Goal: Task Accomplishment & Management: Manage account settings

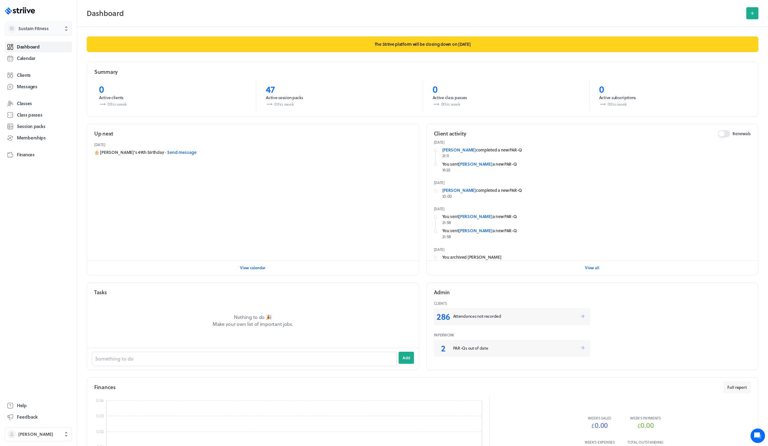
click at [39, 30] on span "Sustain Fitness" at bounding box center [33, 29] width 30 height 6
click at [31, 46] on span "Settings" at bounding box center [27, 47] width 16 height 6
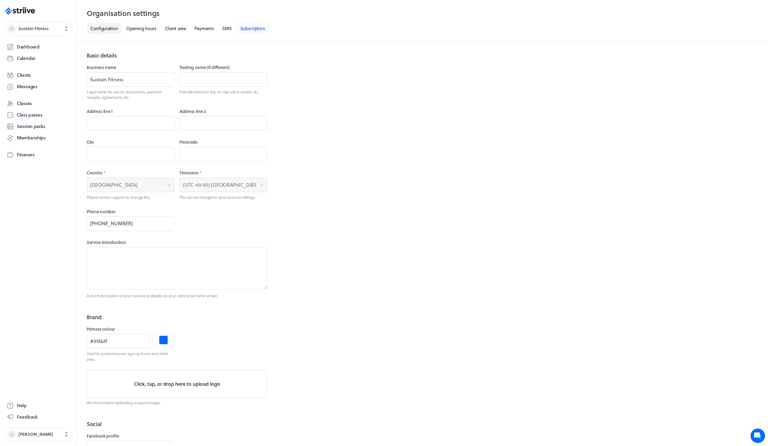
click at [252, 26] on link "Subscription" at bounding box center [253, 28] width 32 height 11
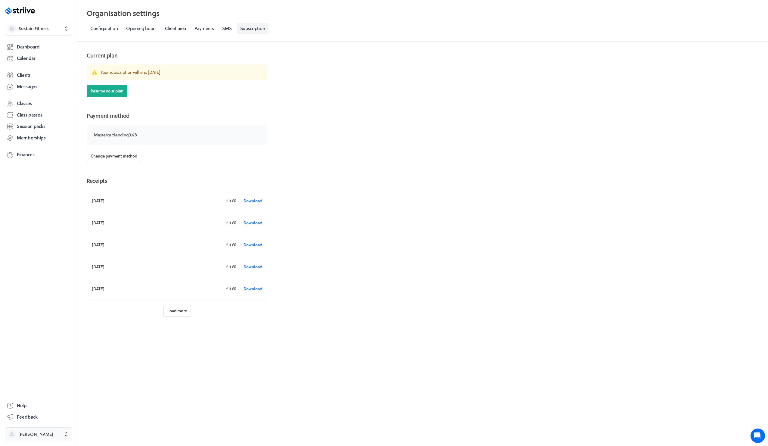
click at [53, 436] on span "Jess Williams" at bounding box center [43, 434] width 51 height 6
click at [36, 430] on button "Sign out" at bounding box center [38, 430] width 62 height 10
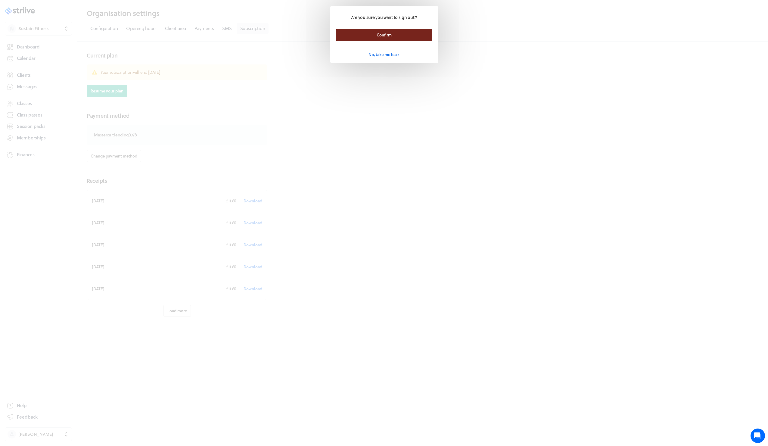
click at [358, 37] on button "Confirm" at bounding box center [384, 35] width 96 height 12
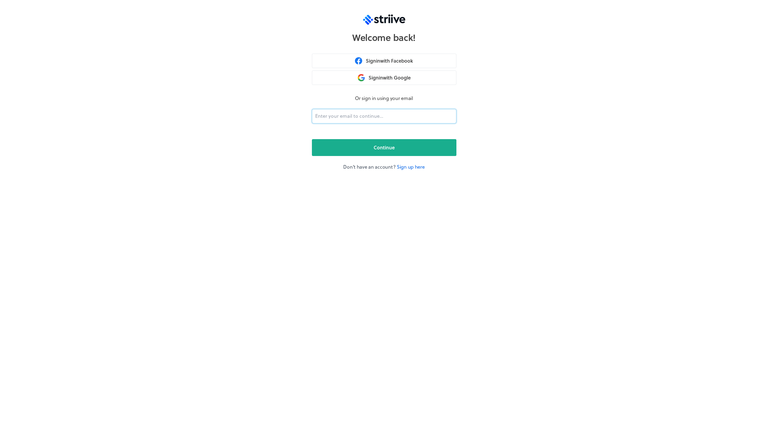
click at [409, 115] on input "email" at bounding box center [384, 116] width 144 height 14
type input "[PERSON_NAME][EMAIL_ADDRESS][DOMAIN_NAME]"
